Goal: Task Accomplishment & Management: Use online tool/utility

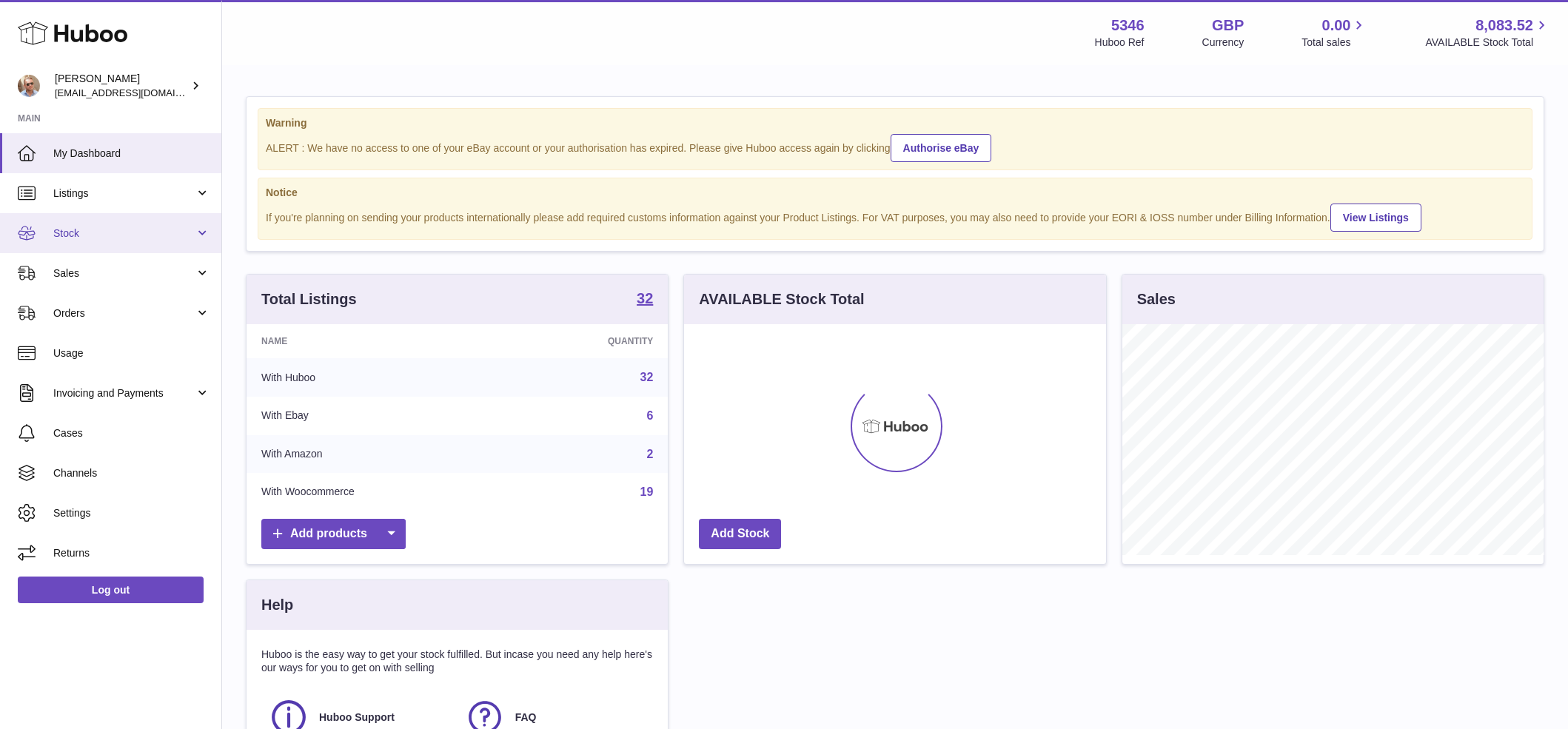
scroll to position [231, 422]
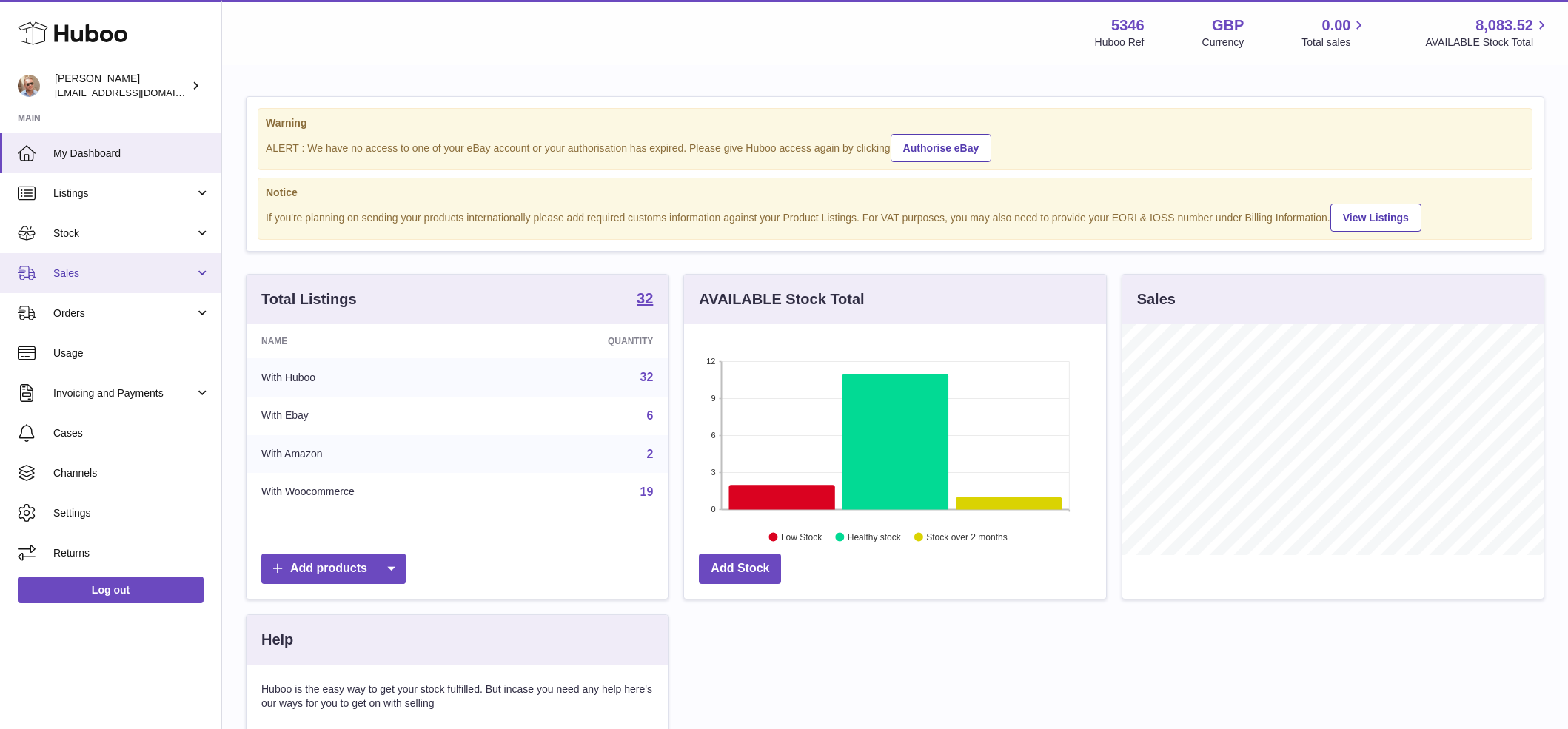
click at [88, 264] on link "Sales" at bounding box center [110, 273] width 221 height 40
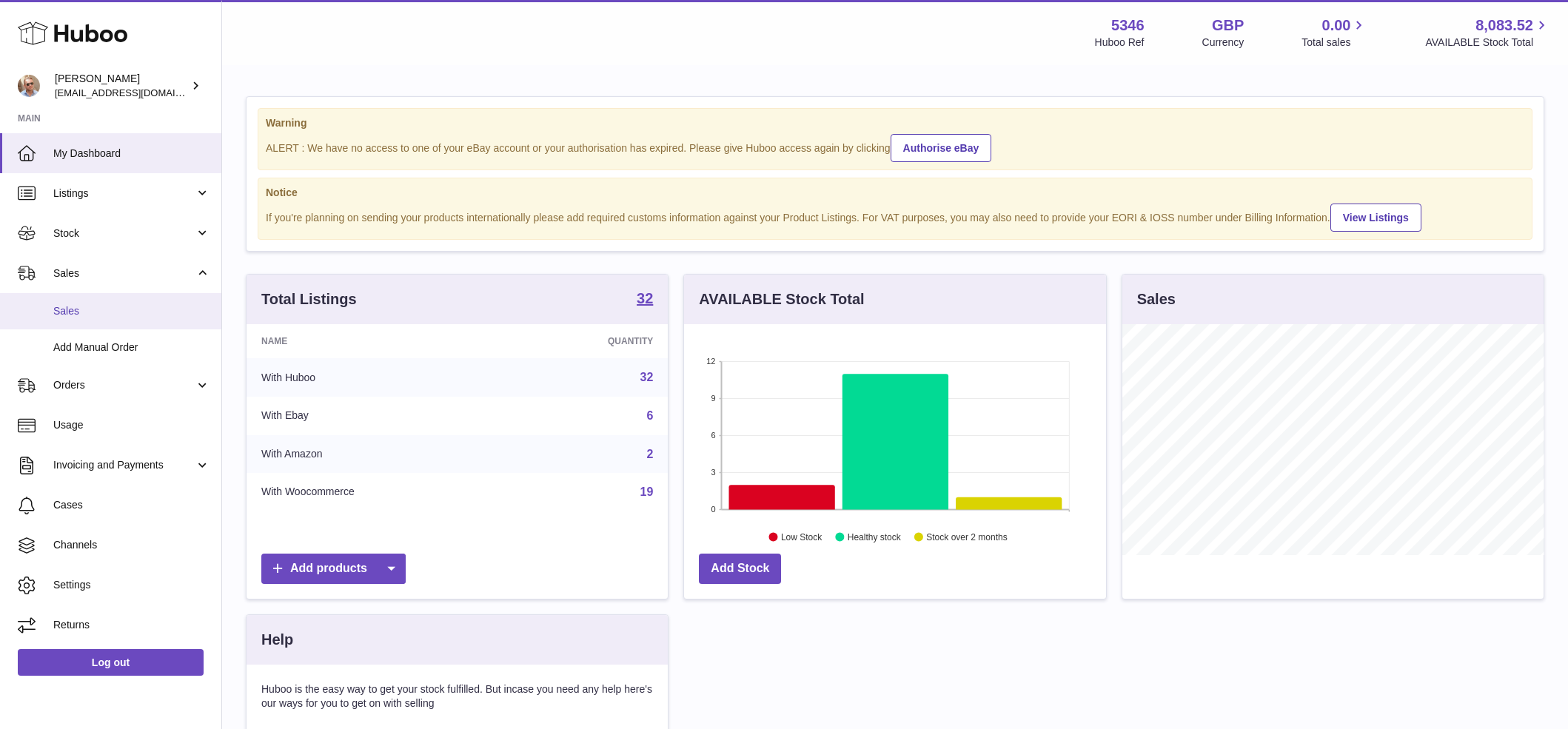
click at [89, 309] on span "Sales" at bounding box center [131, 311] width 157 height 14
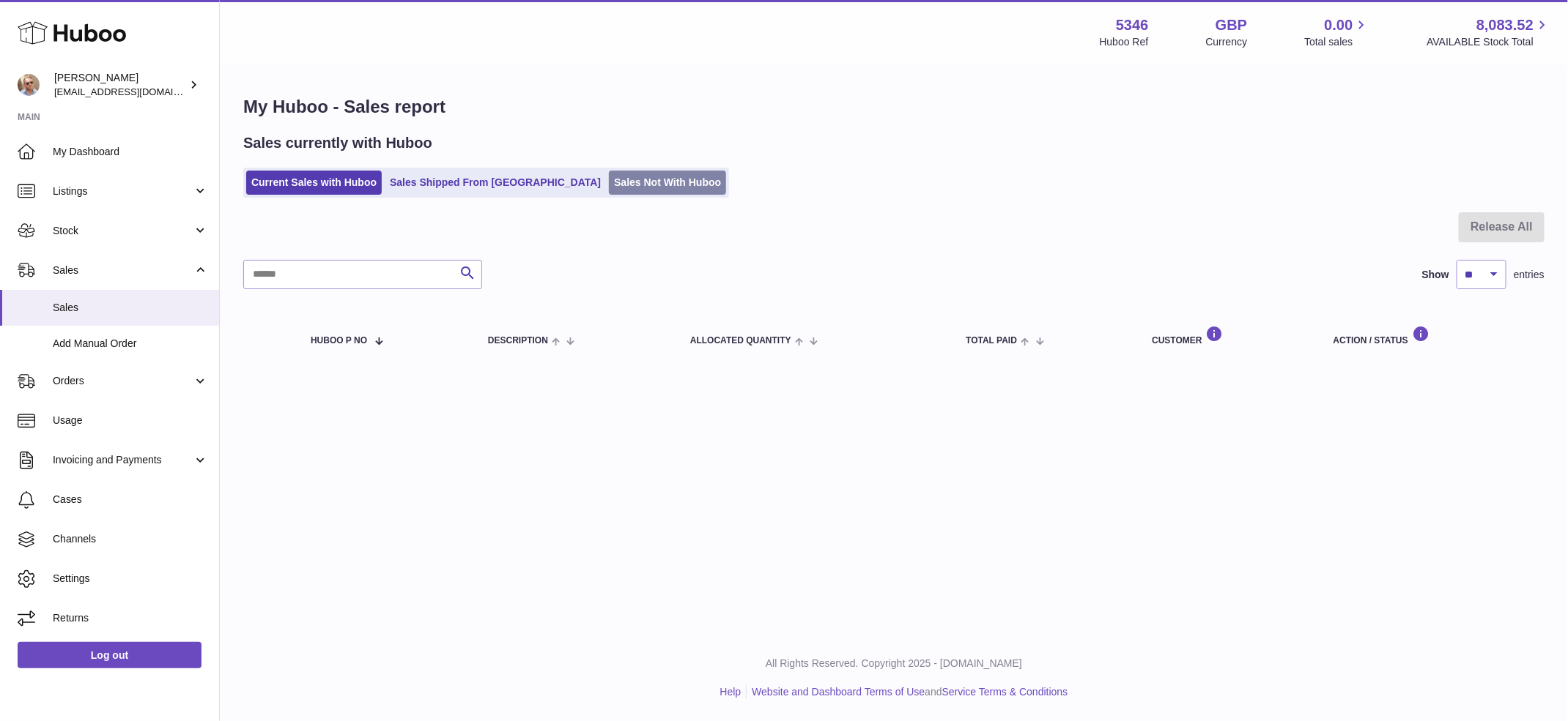
click at [609, 187] on link "Sales Not With Huboo" at bounding box center [668, 183] width 118 height 24
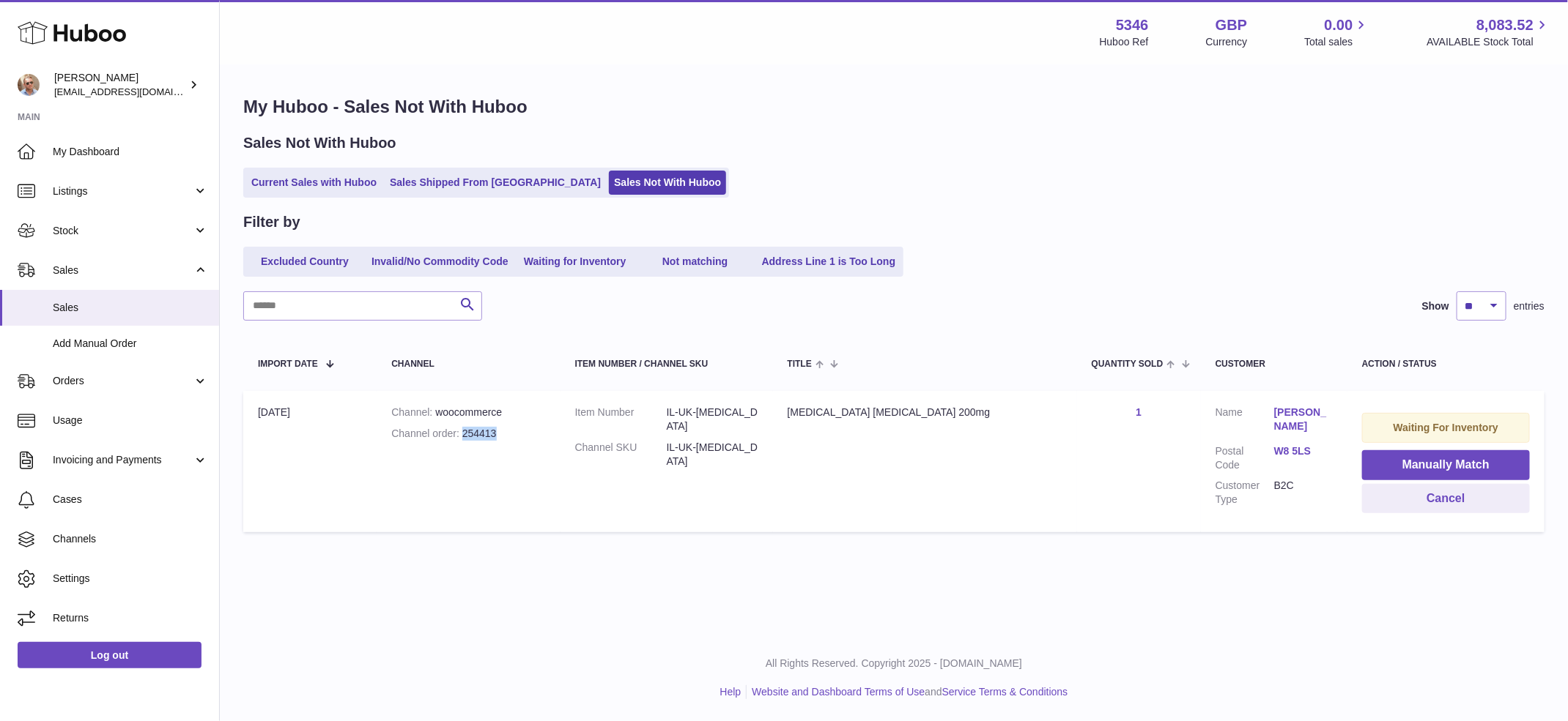
drag, startPoint x: 530, startPoint y: 436, endPoint x: 483, endPoint y: 433, distance: 47.1
click at [483, 433] on div "Channel order 254413" at bounding box center [469, 434] width 154 height 14
copy div "254413"
click at [1274, 416] on link "[PERSON_NAME]" at bounding box center [1303, 420] width 59 height 27
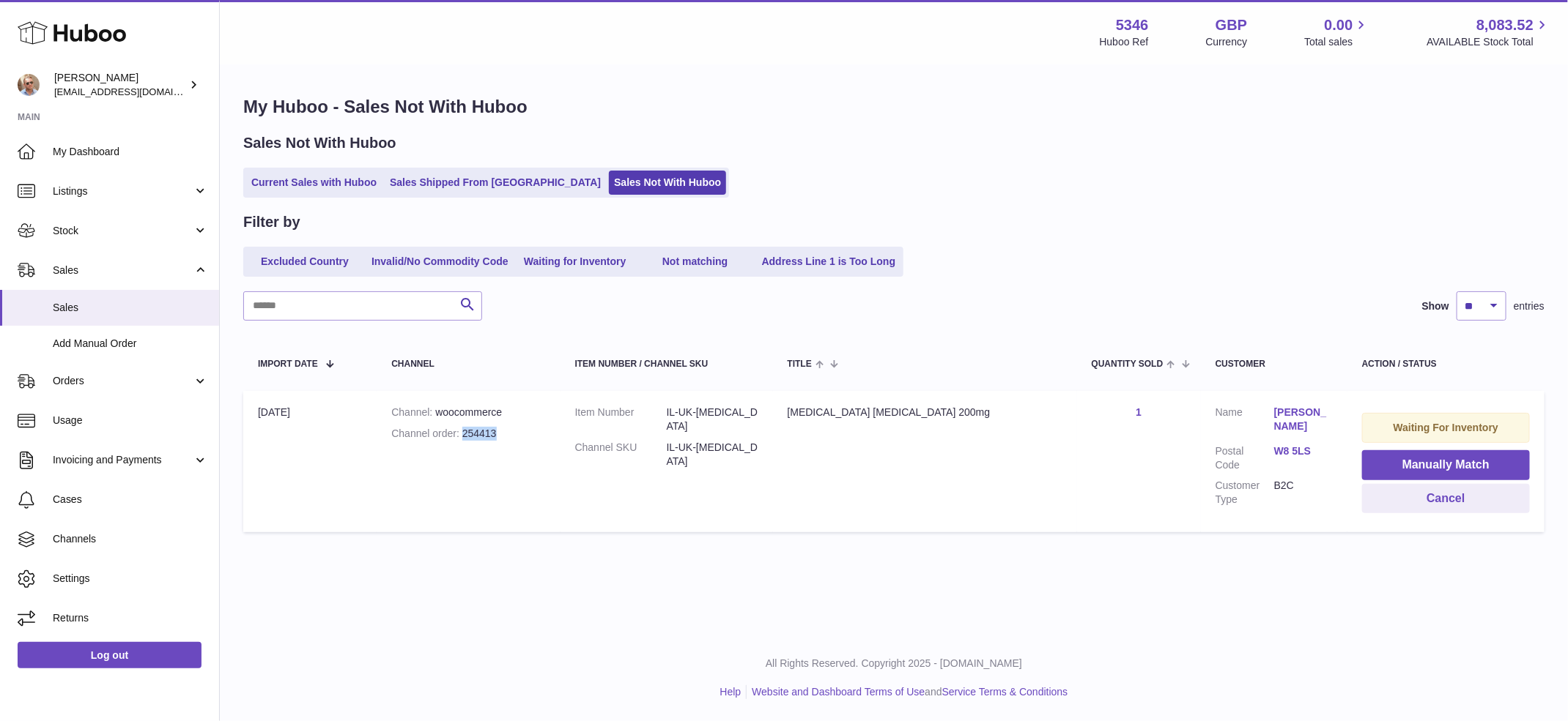
click at [1274, 410] on link "[PERSON_NAME]" at bounding box center [1303, 420] width 59 height 27
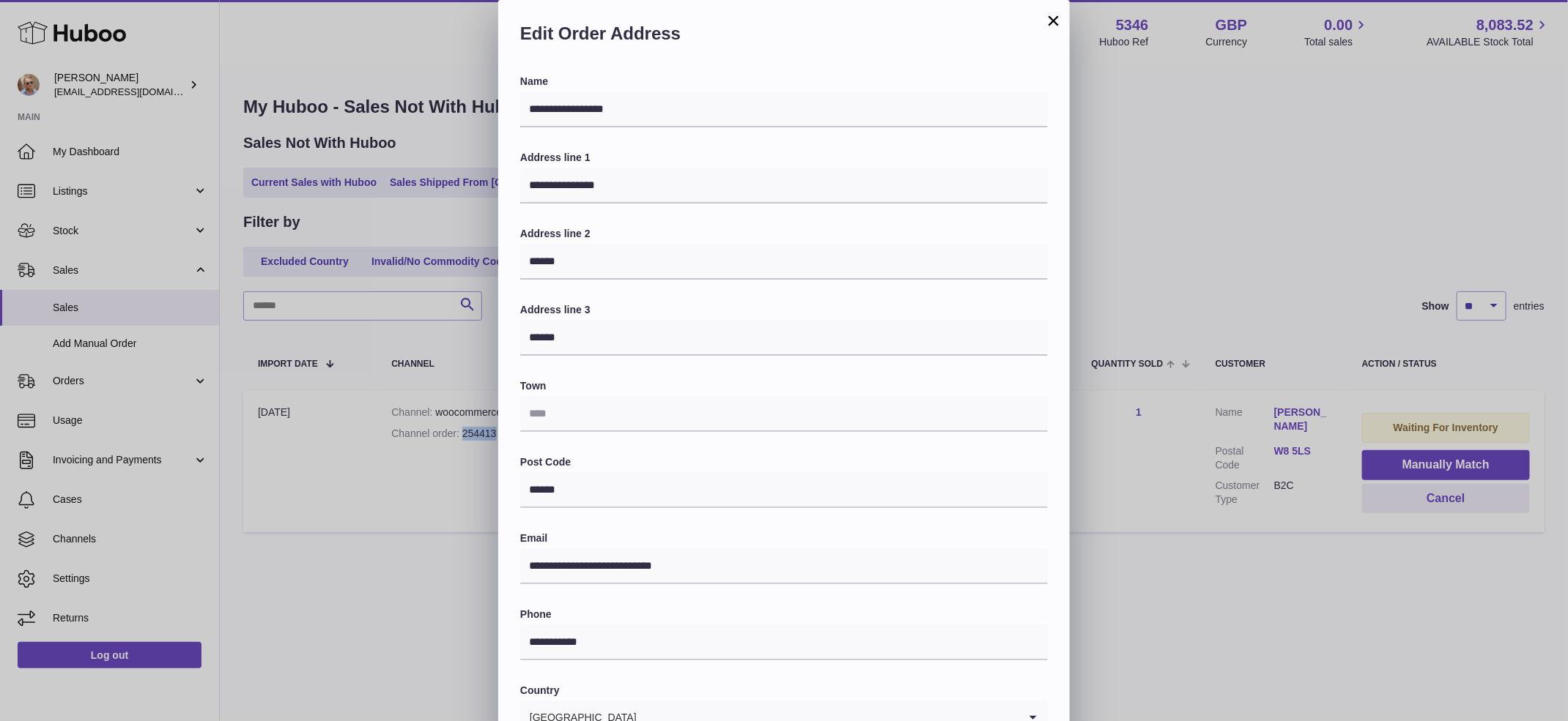
click at [1262, 410] on div "**********" at bounding box center [784, 439] width 1568 height 879
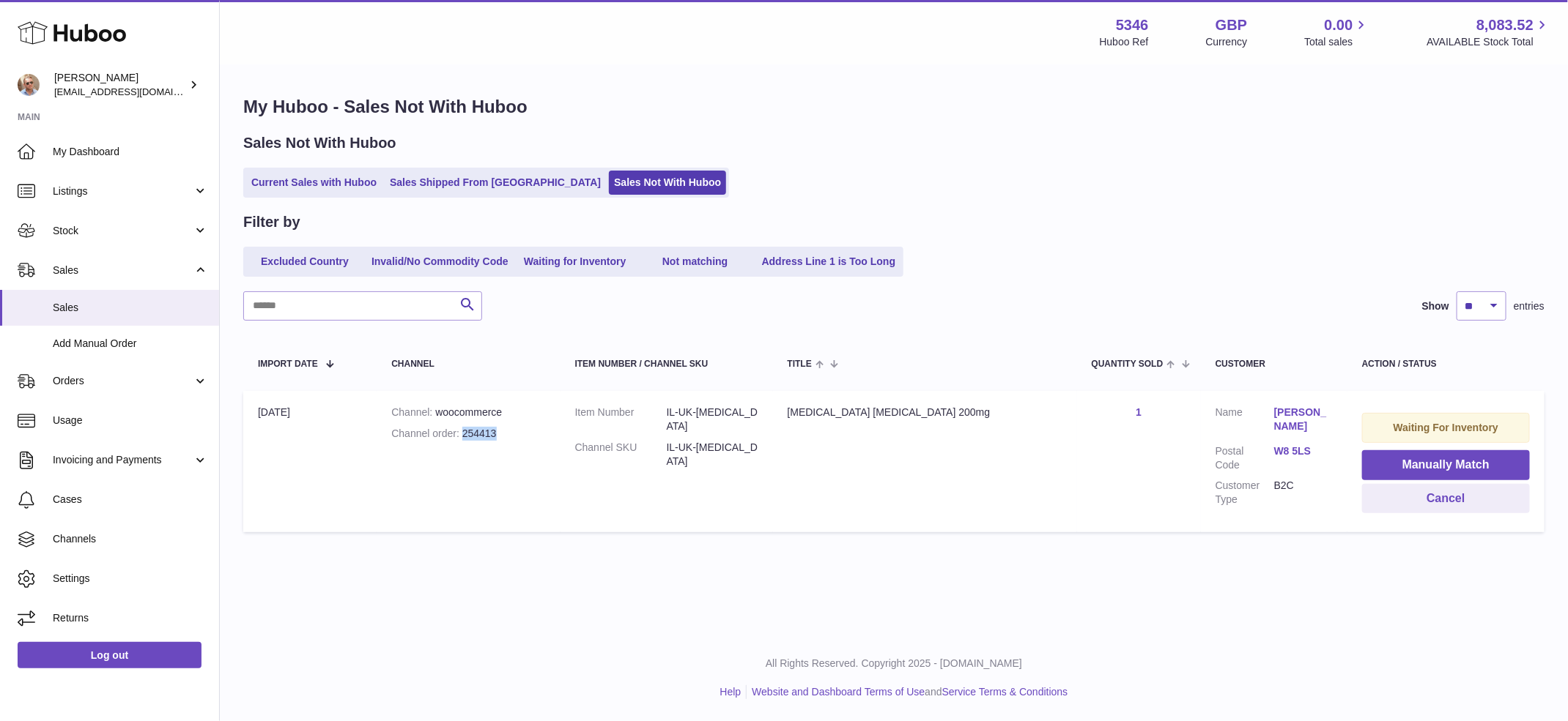
click at [1274, 413] on link "[PERSON_NAME]" at bounding box center [1303, 420] width 59 height 27
click at [1269, 413] on div at bounding box center [784, 360] width 1568 height 721
click at [1274, 412] on link "[PERSON_NAME]" at bounding box center [1303, 420] width 59 height 27
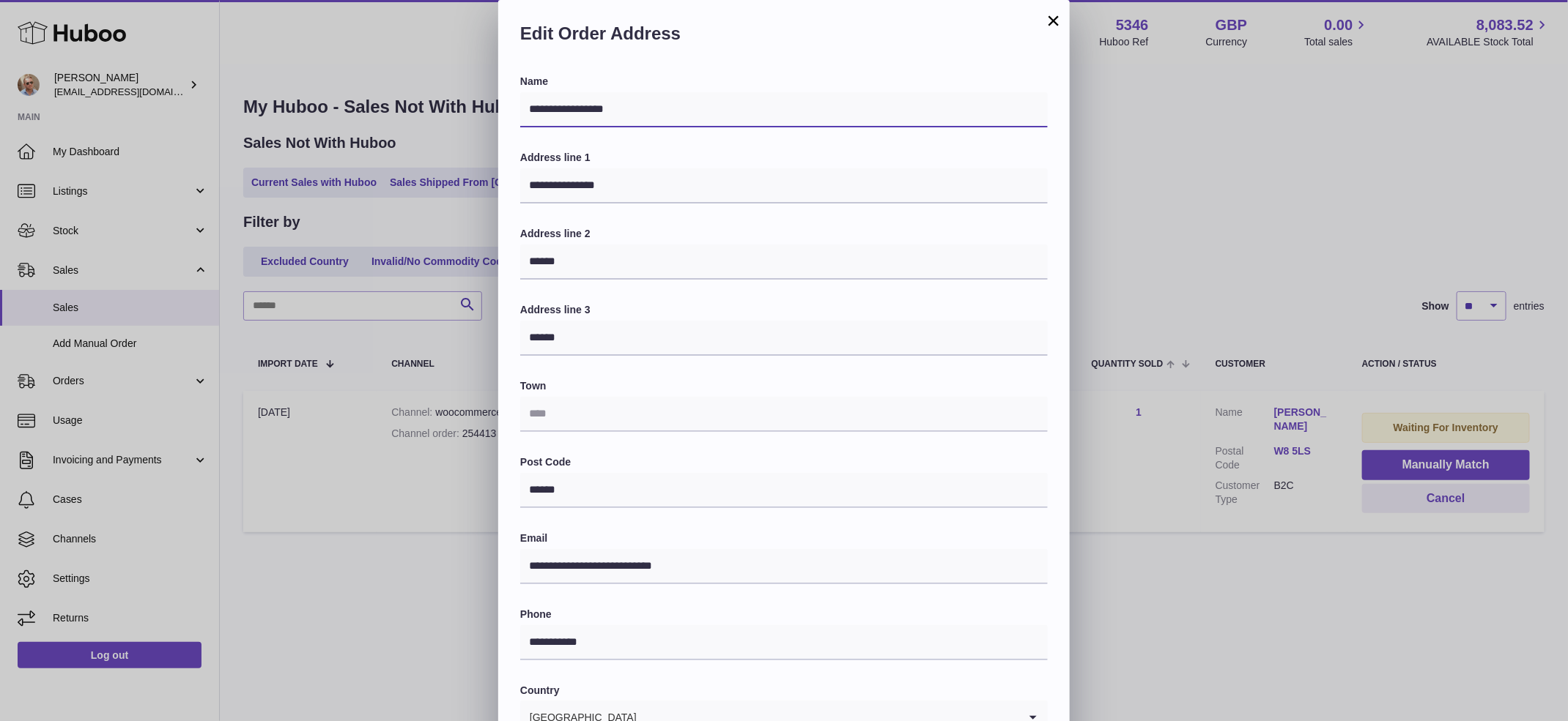
drag, startPoint x: 616, startPoint y: 112, endPoint x: 487, endPoint y: 97, distance: 129.9
click at [487, 97] on div "**********" at bounding box center [784, 439] width 1568 height 879
click at [1055, 17] on button "×" at bounding box center [1053, 20] width 18 height 18
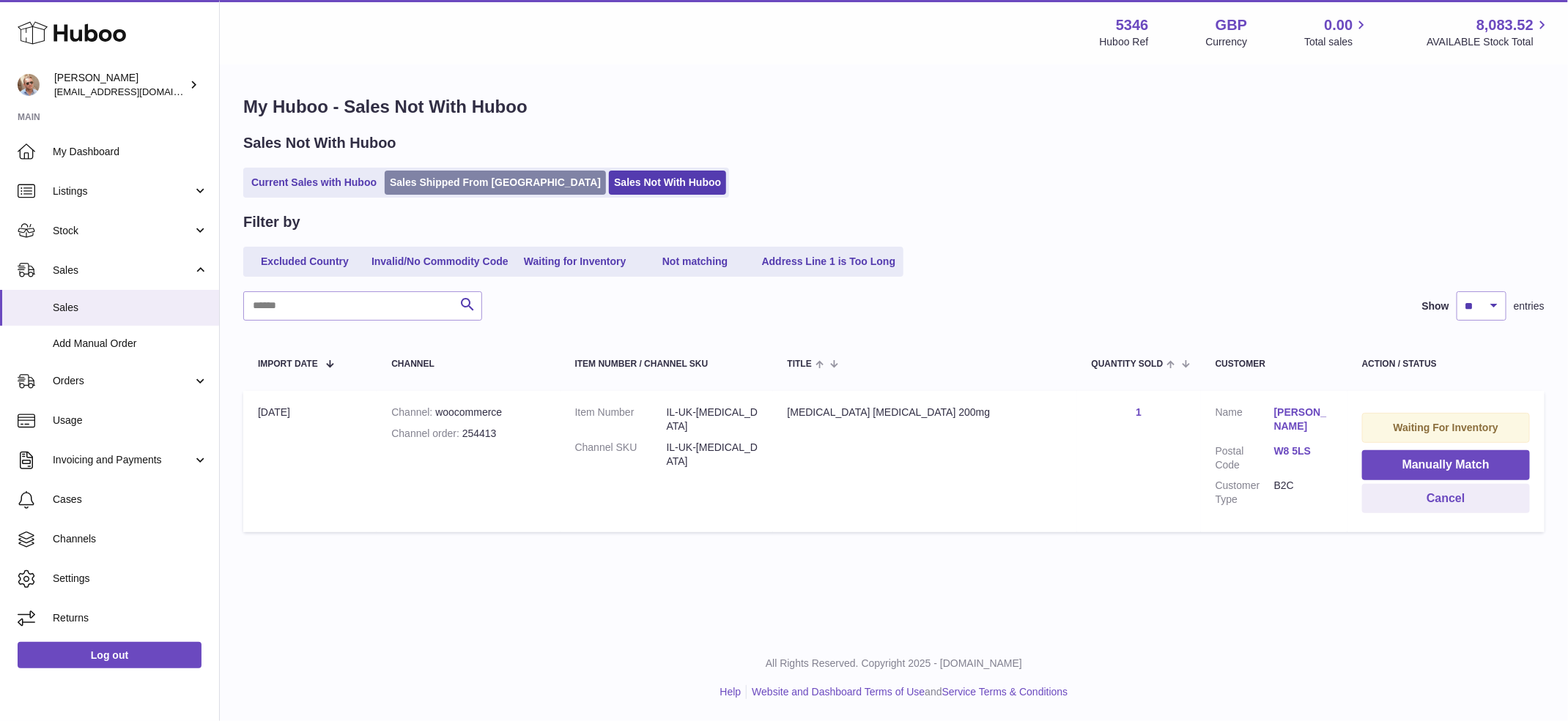
click at [456, 186] on link "Sales Shipped From [GEOGRAPHIC_DATA]" at bounding box center [495, 183] width 221 height 24
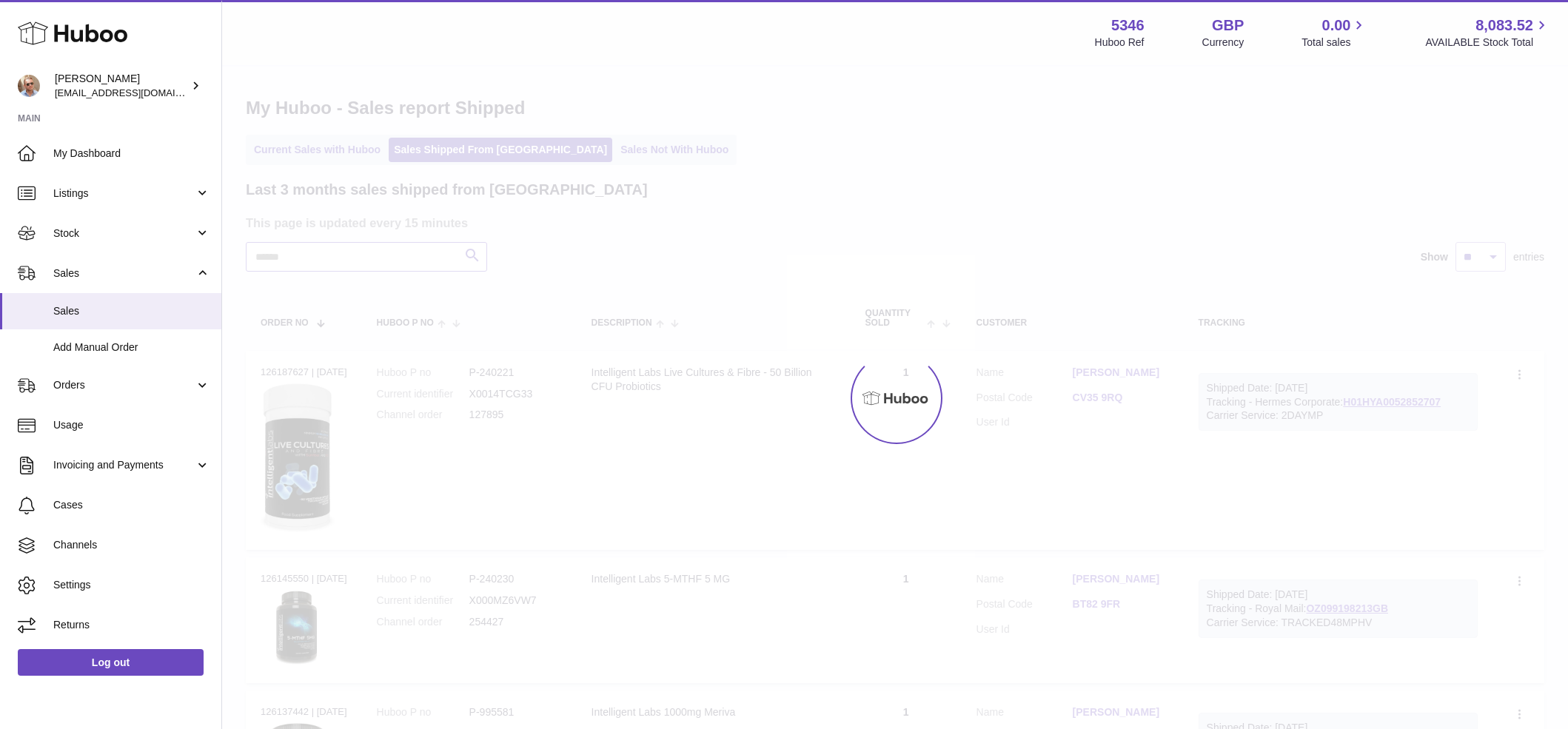
click at [353, 258] on input "text" at bounding box center [366, 257] width 241 height 29
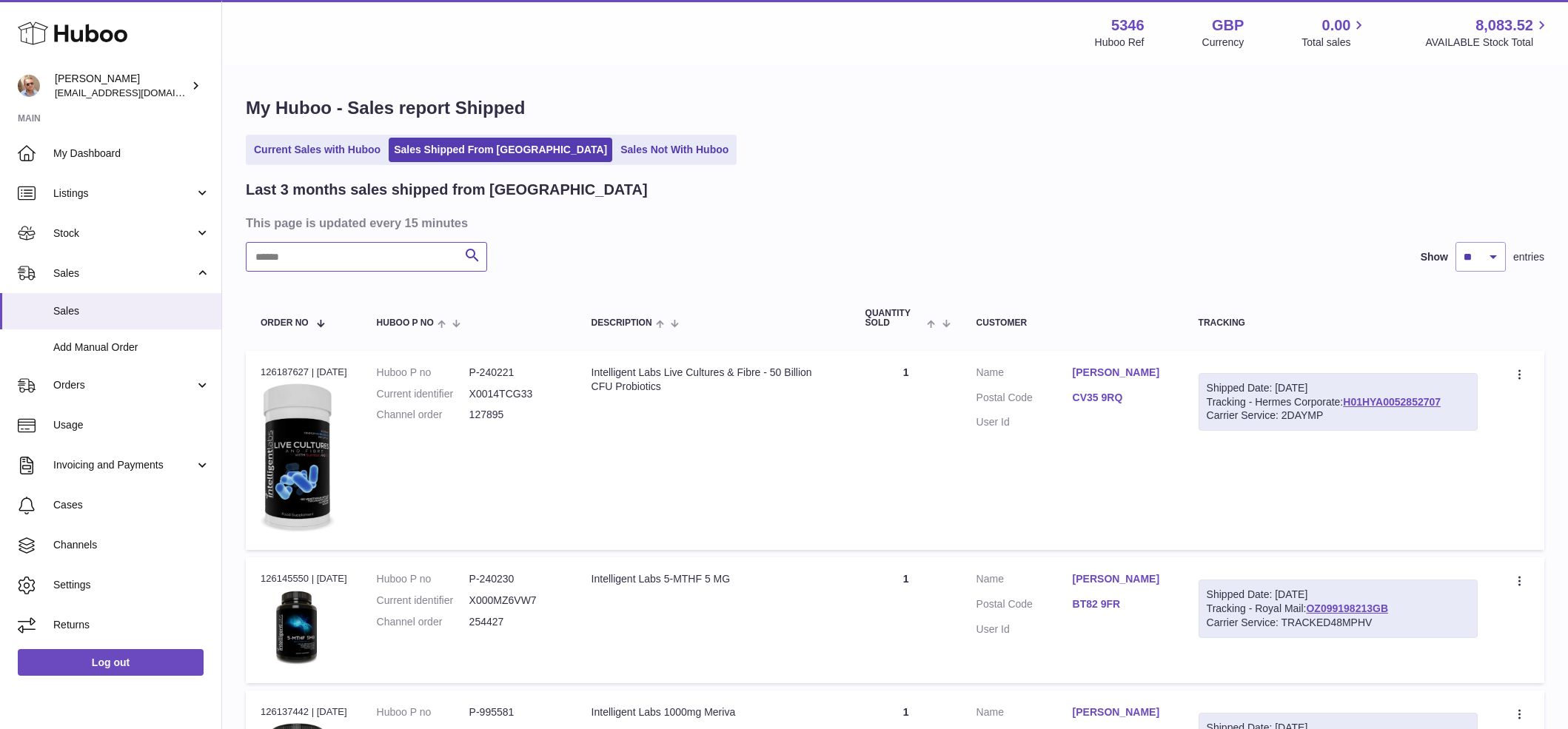
paste input "**********"
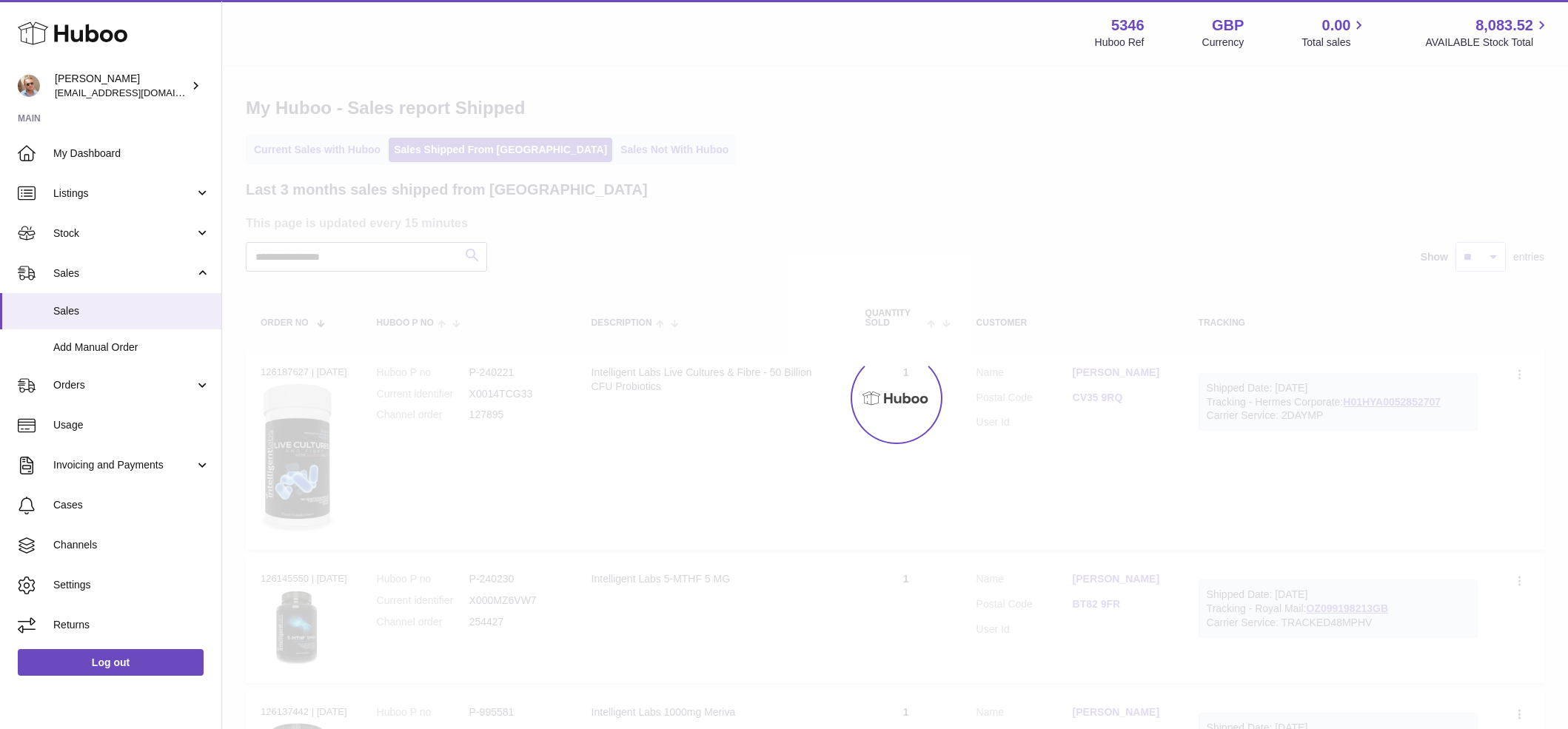
type input "**********"
click at [471, 260] on div at bounding box center [895, 397] width 1346 height 663
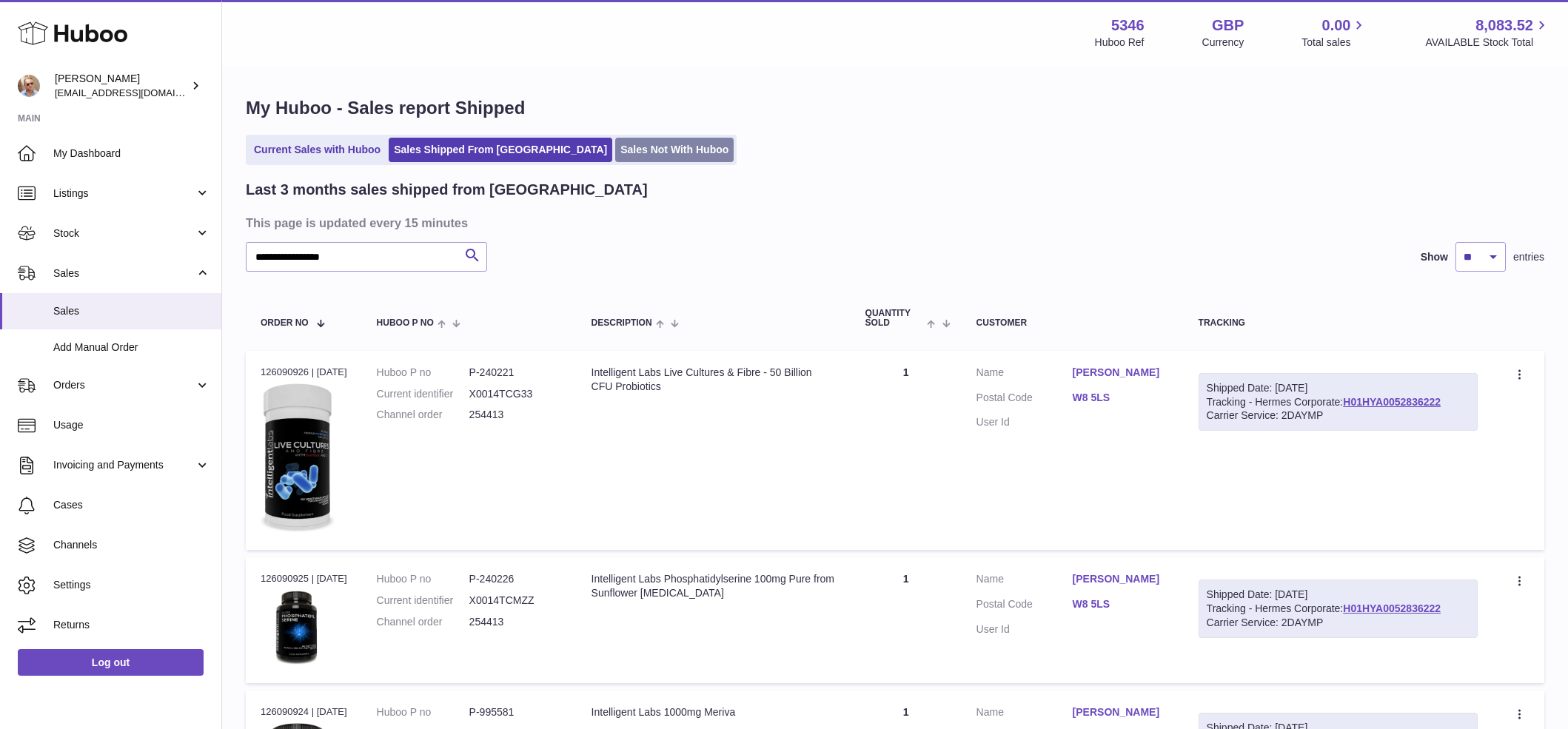
click at [615, 154] on link "Sales Not With Huboo" at bounding box center [675, 150] width 119 height 25
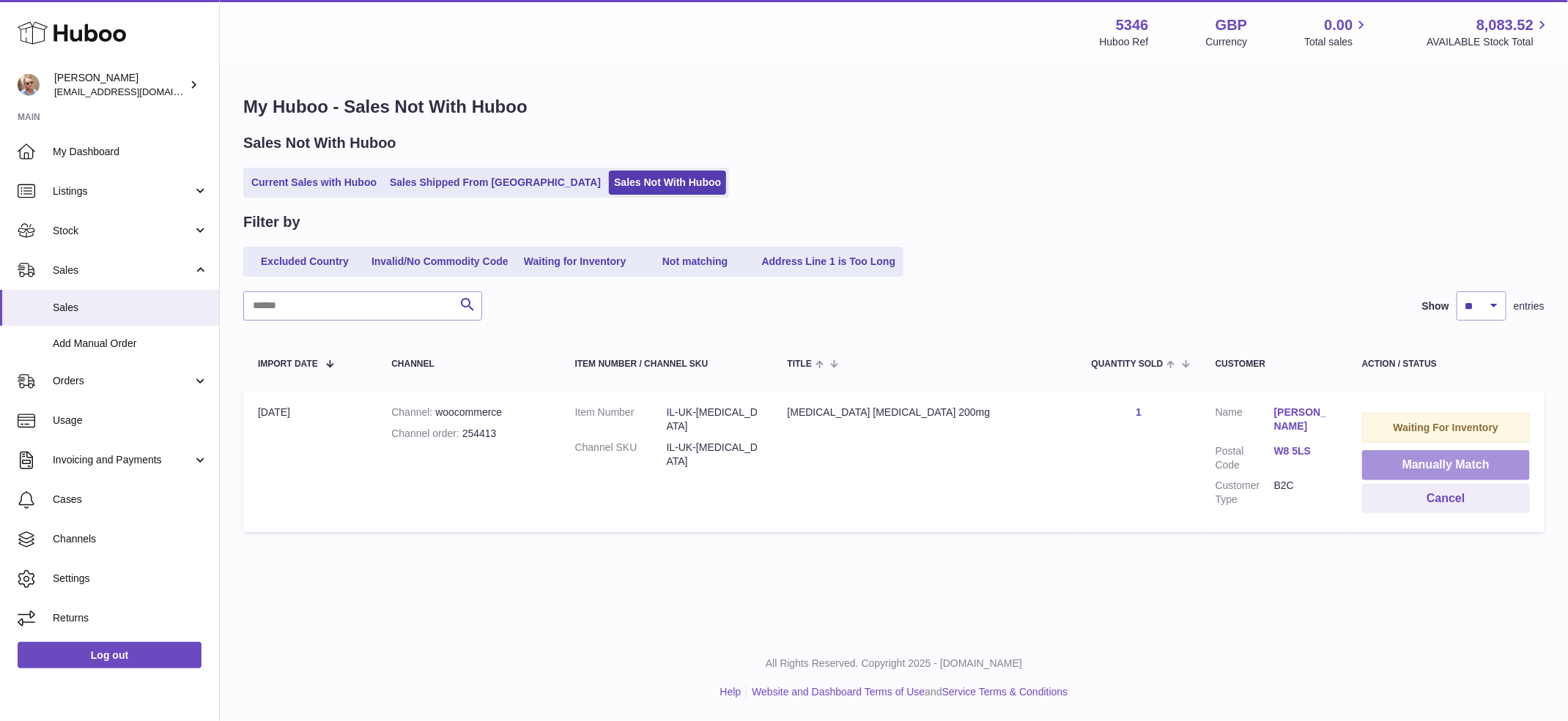
click at [1429, 463] on button "Manually Match" at bounding box center [1446, 465] width 168 height 30
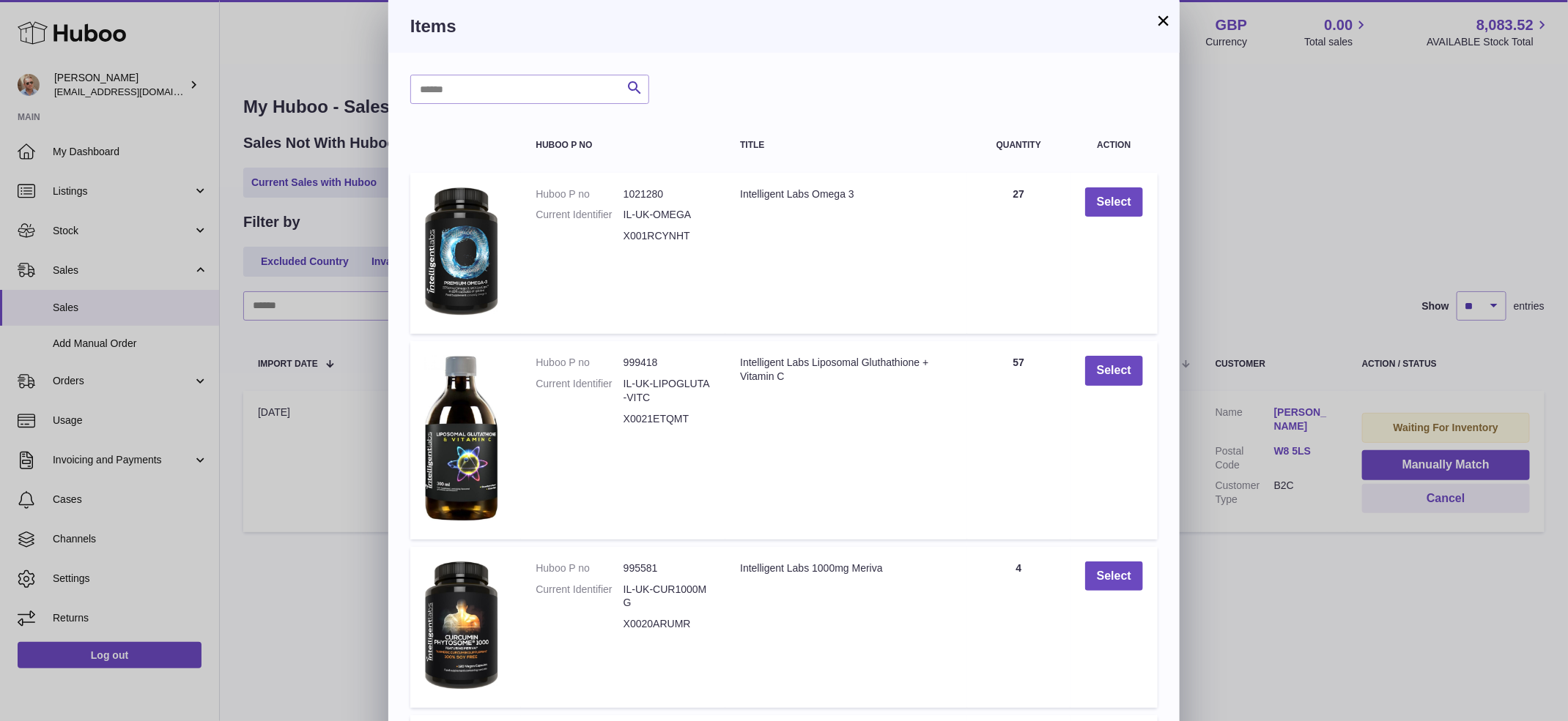
click at [1169, 18] on button "×" at bounding box center [1163, 20] width 18 height 18
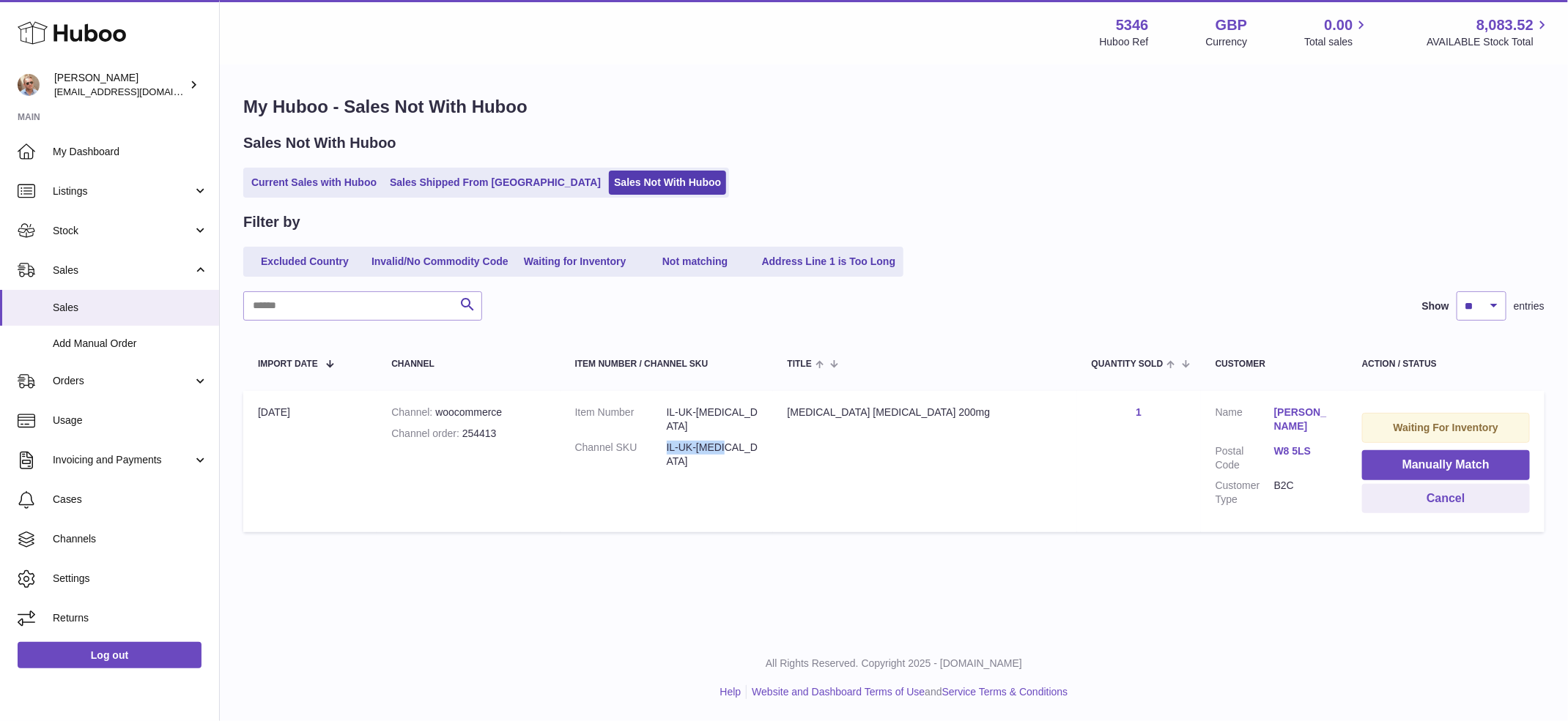
drag, startPoint x: 715, startPoint y: 428, endPoint x: 809, endPoint y: 434, distance: 94.2
click at [773, 434] on td "Item Number IL-UK-[MEDICAL_DATA] Channel SKU IL-UK-[MEDICAL_DATA]" at bounding box center [666, 462] width 212 height 141
copy dd "IL-UK-[MEDICAL_DATA]"
click at [1429, 461] on button "Manually Match" at bounding box center [1446, 465] width 168 height 30
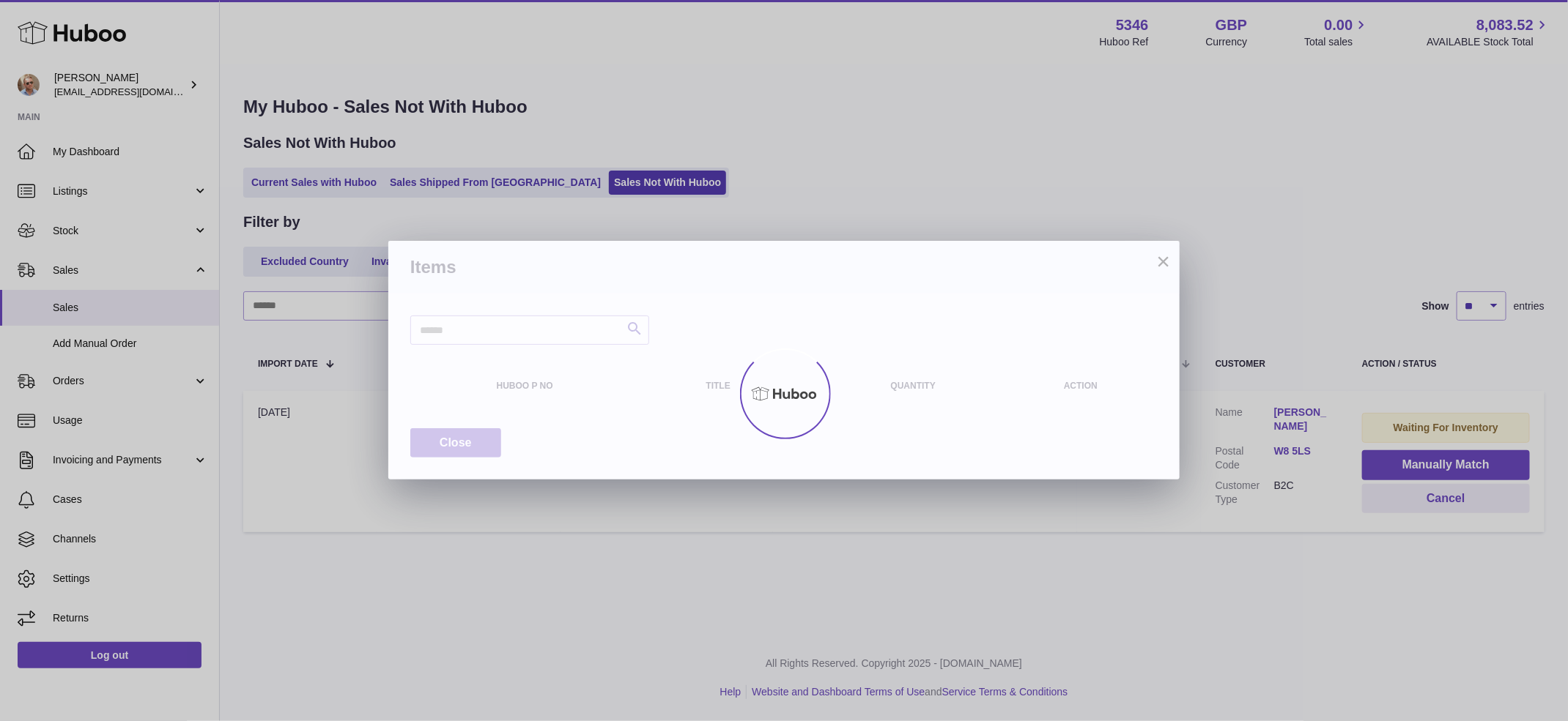
click at [475, 327] on div at bounding box center [784, 393] width 1568 height 655
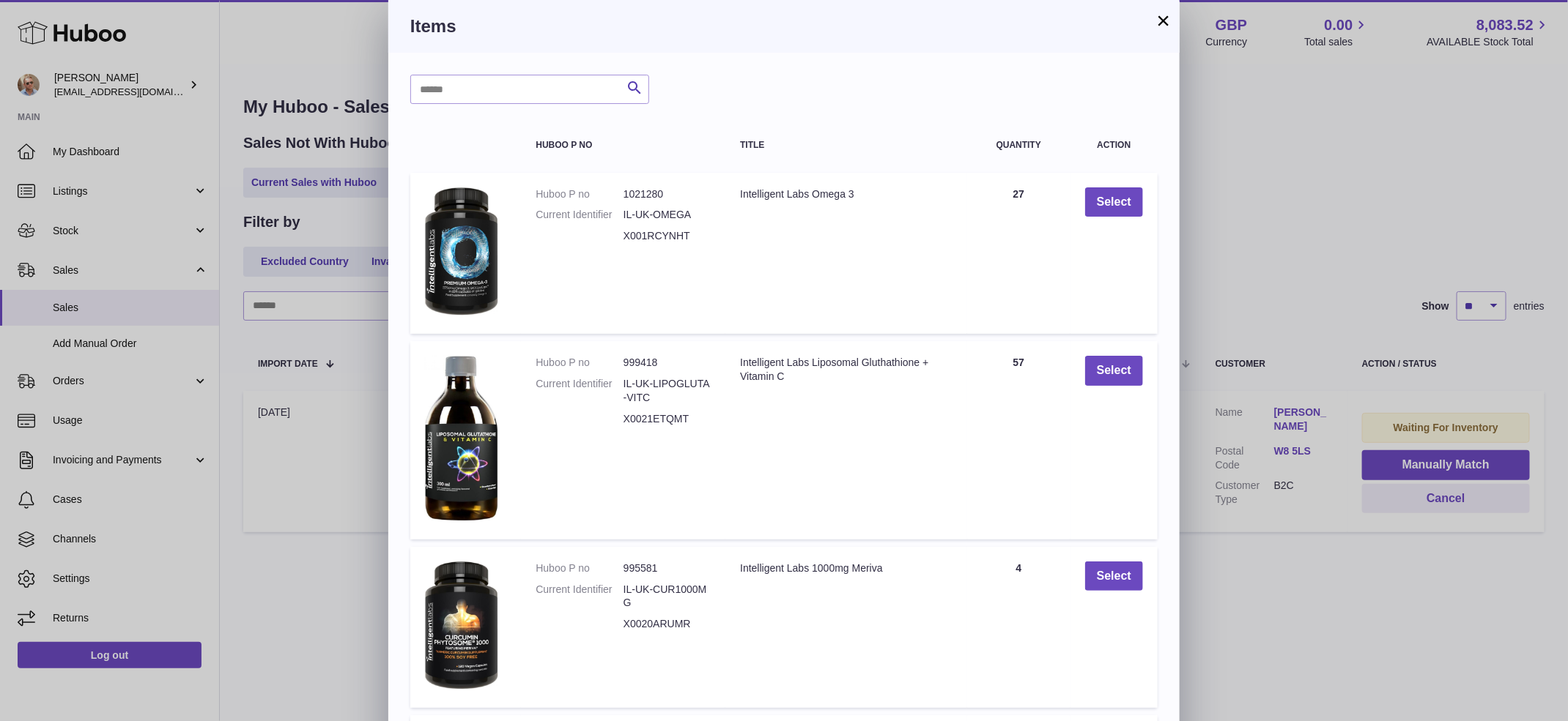
click at [497, 72] on div "Search Huboo P no Title Quantity Action Huboo P no 1021280 Current Identifier I…" at bounding box center [784, 578] width 792 height 1052
click at [497, 89] on input "text" at bounding box center [529, 89] width 239 height 29
paste input "**********"
type input "**********"
click at [636, 89] on icon "submit" at bounding box center [634, 89] width 18 height 18
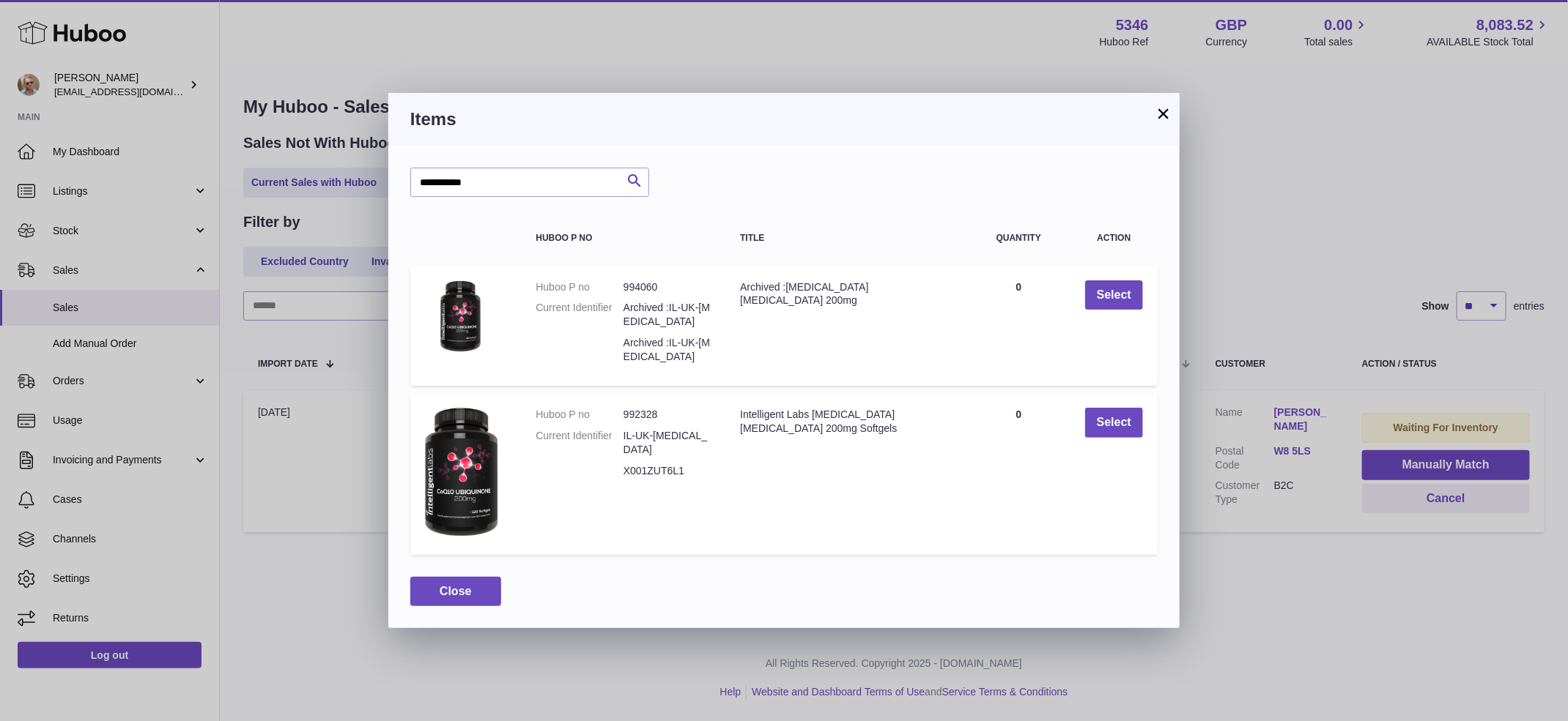
click at [1155, 122] on h3 "Items" at bounding box center [783, 119] width 747 height 24
click at [1153, 118] on h3 "Items" at bounding box center [783, 119] width 747 height 24
click at [1158, 114] on button "×" at bounding box center [1163, 113] width 18 height 18
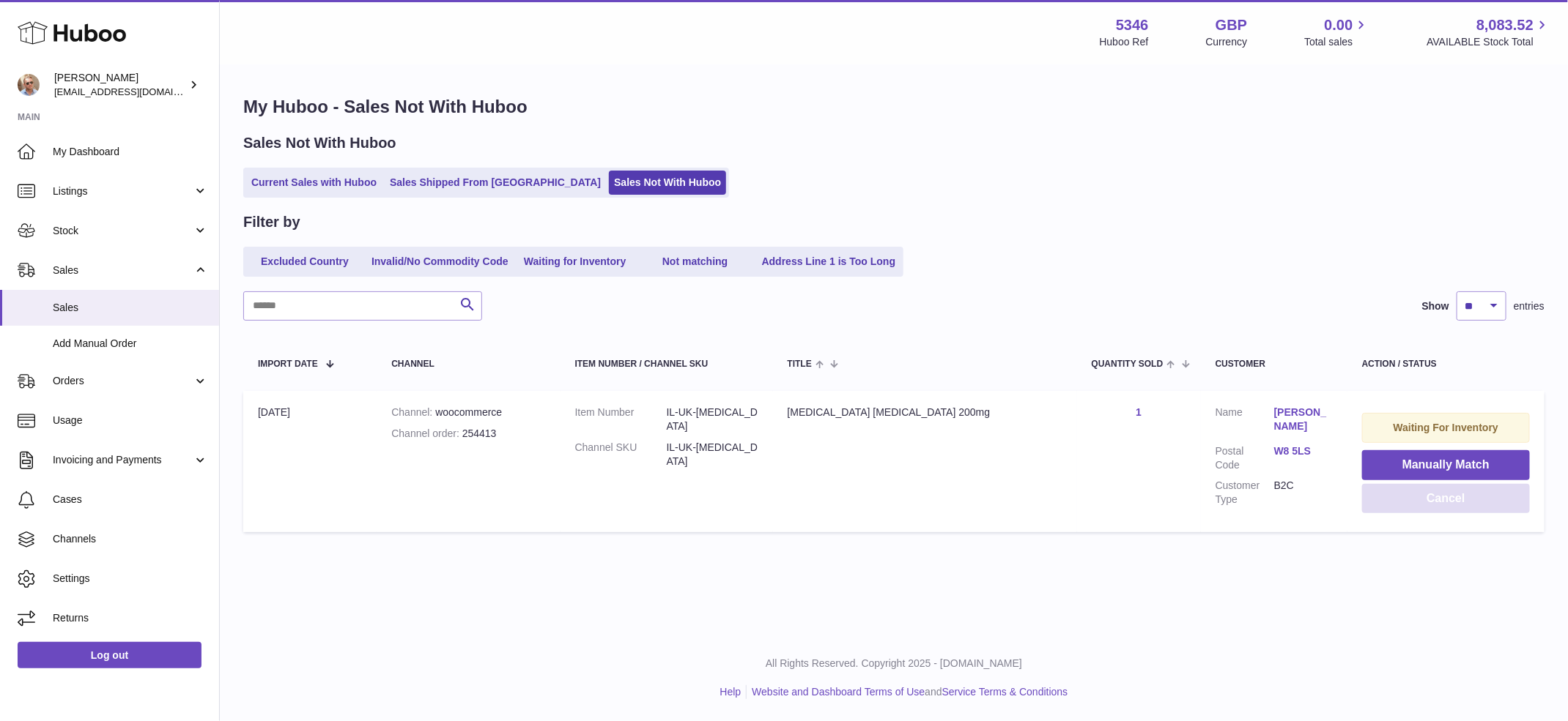
click at [1412, 498] on button "Cancel" at bounding box center [1446, 498] width 168 height 30
